Goal: Find specific page/section: Find specific page/section

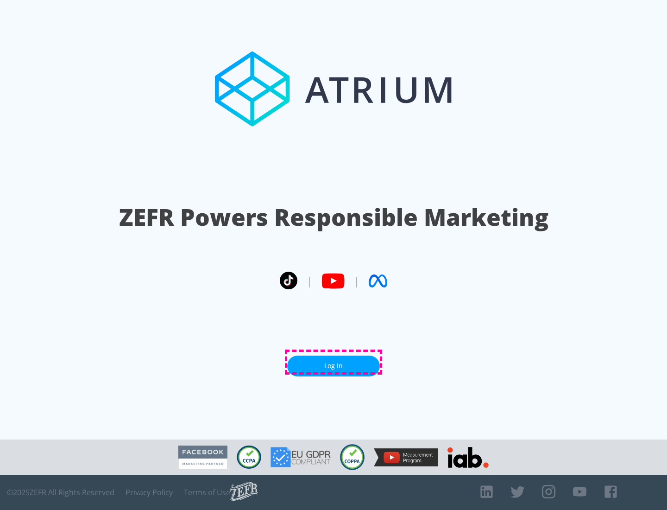
click at [334, 362] on link "Log In" at bounding box center [333, 366] width 93 height 21
